Goal: Task Accomplishment & Management: Manage account settings

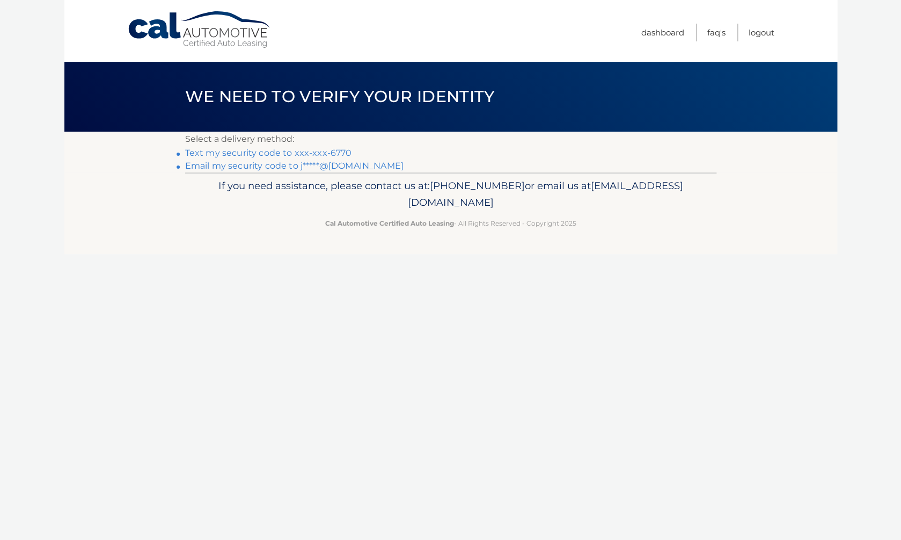
click at [331, 152] on link "Text my security code to xxx-xxx-6770" at bounding box center [268, 153] width 167 height 10
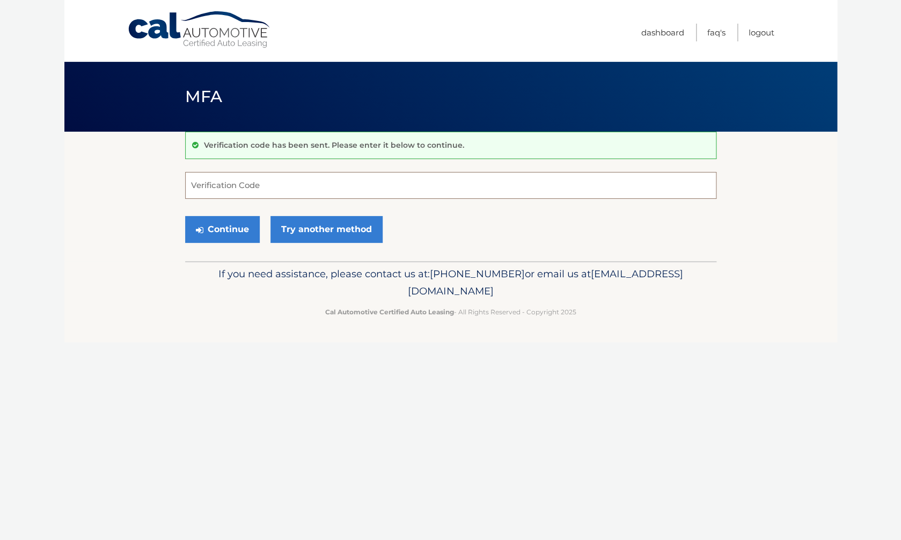
click at [316, 186] on input "Verification Code" at bounding box center [450, 185] width 531 height 27
click at [286, 180] on input "Verification Code" at bounding box center [450, 185] width 531 height 27
type input "730774"
click at [234, 234] on button "Continue" at bounding box center [222, 229] width 75 height 27
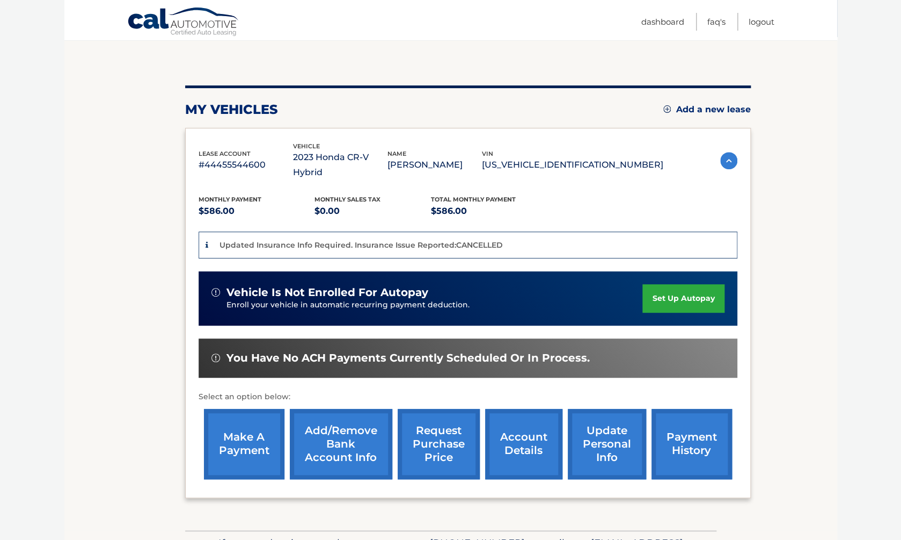
scroll to position [178, 0]
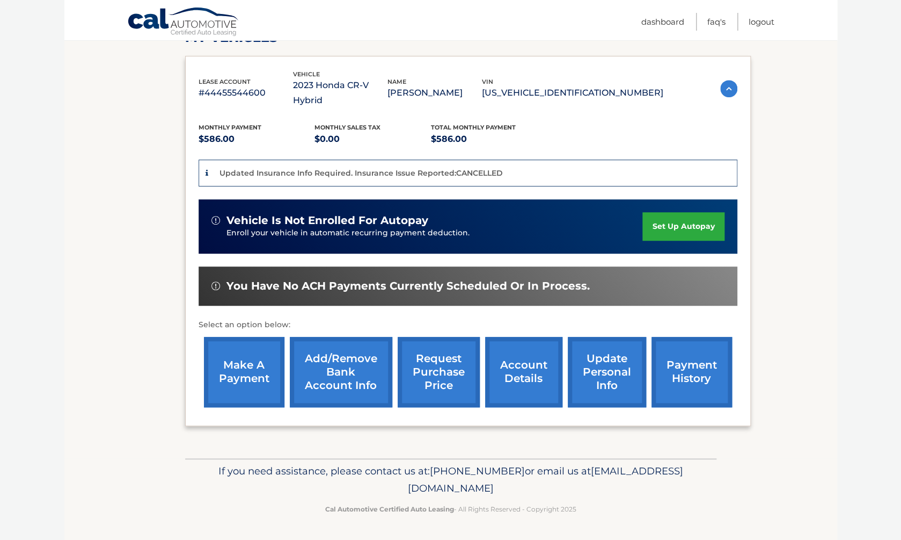
click at [218, 377] on link "make a payment" at bounding box center [244, 372] width 81 height 70
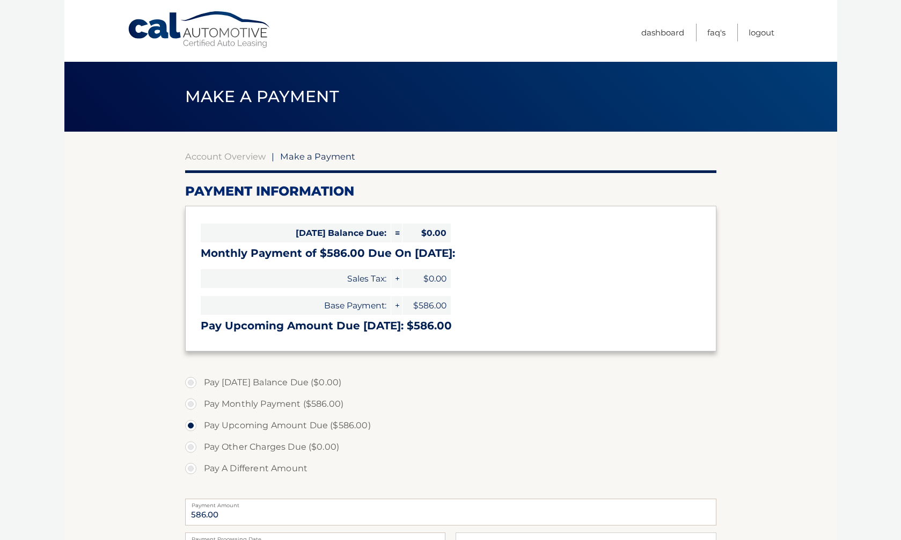
select select "NDJiMWE5NDYtNDU4NS00ZGEyLTk3ZjctZTM5NWFlNTI5ZWY0"
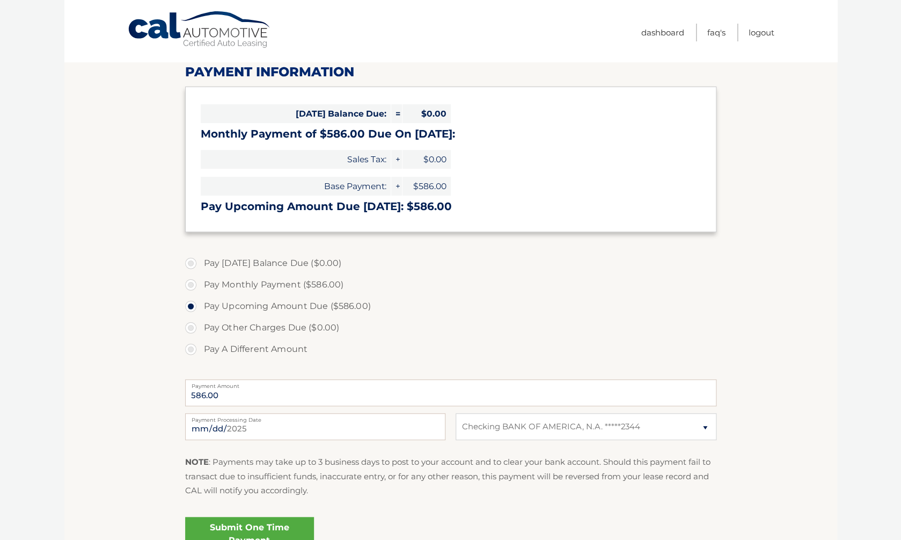
scroll to position [135, 0]
